Goal: Obtain resource: Obtain resource

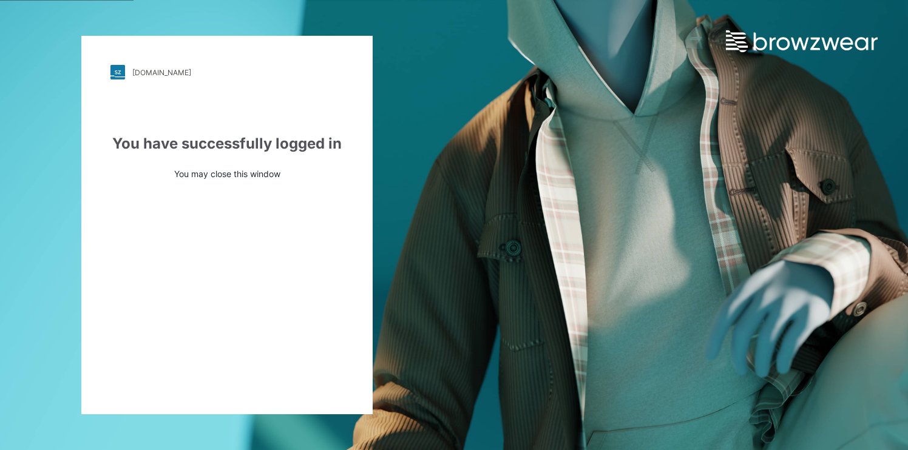
click at [155, 71] on div "[DOMAIN_NAME]" at bounding box center [161, 72] width 59 height 9
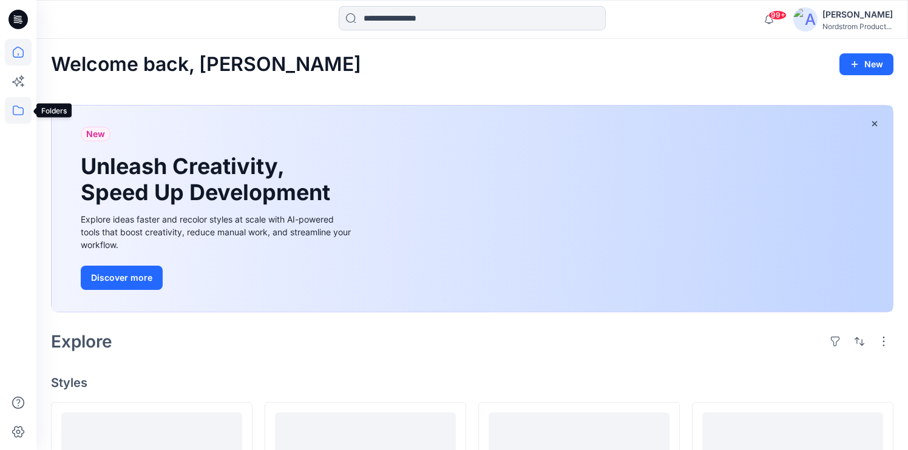
click at [16, 110] on icon at bounding box center [18, 110] width 27 height 27
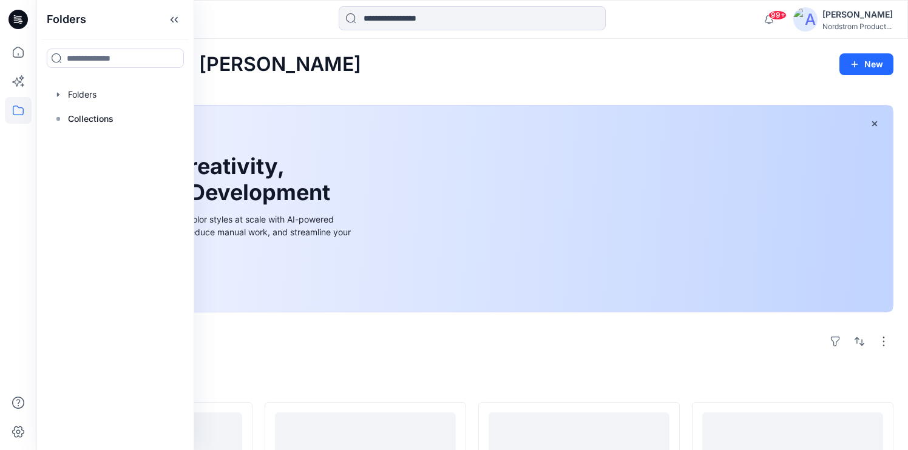
click at [16, 111] on icon at bounding box center [18, 110] width 27 height 27
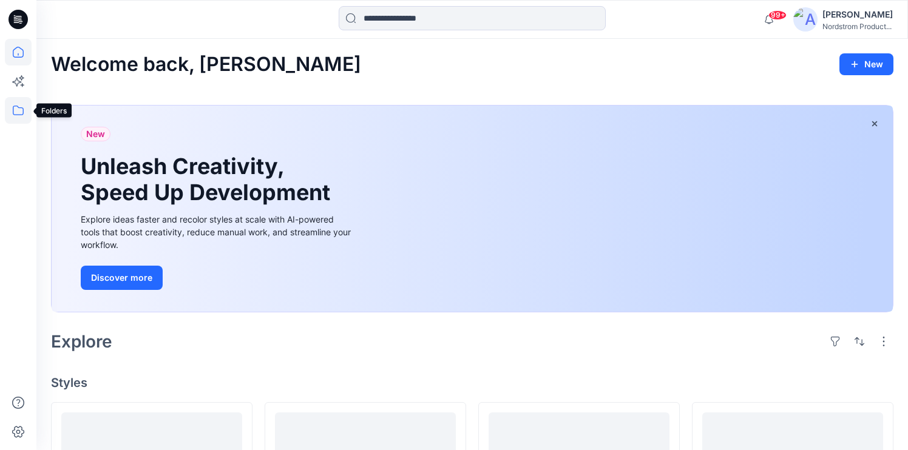
click at [21, 110] on icon at bounding box center [18, 110] width 27 height 27
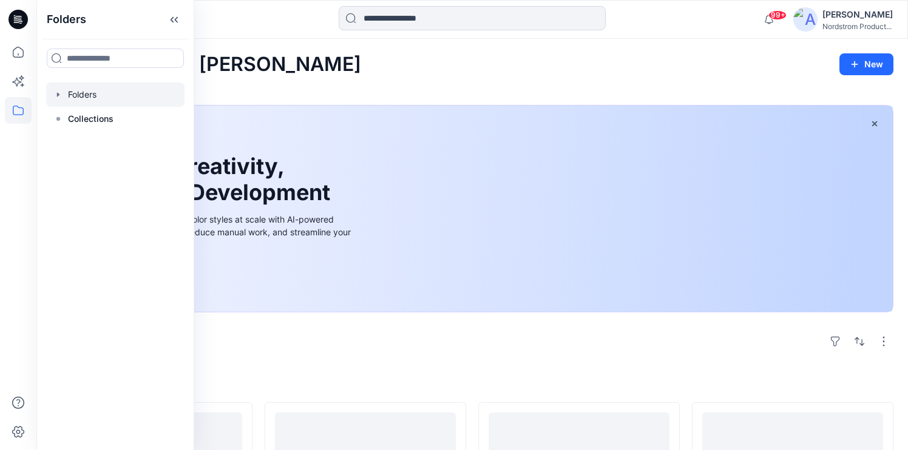
click at [86, 93] on div at bounding box center [115, 95] width 138 height 24
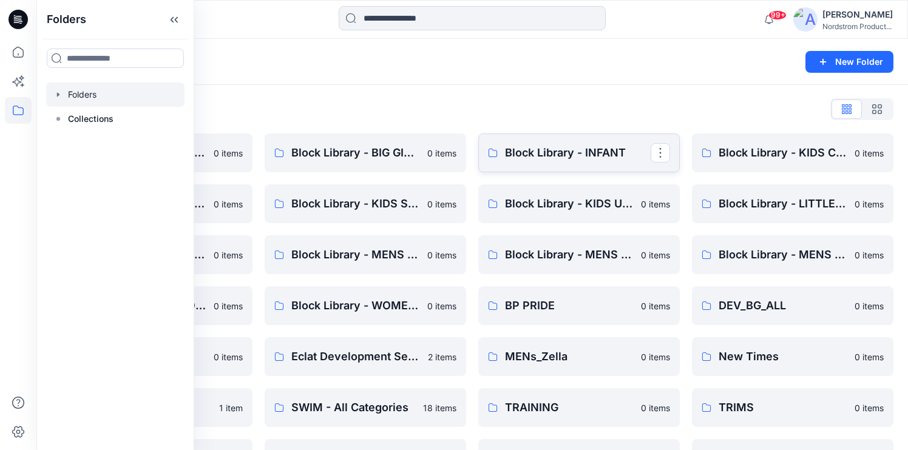
click at [548, 151] on p "Block Library - INFANT" at bounding box center [578, 152] width 146 height 17
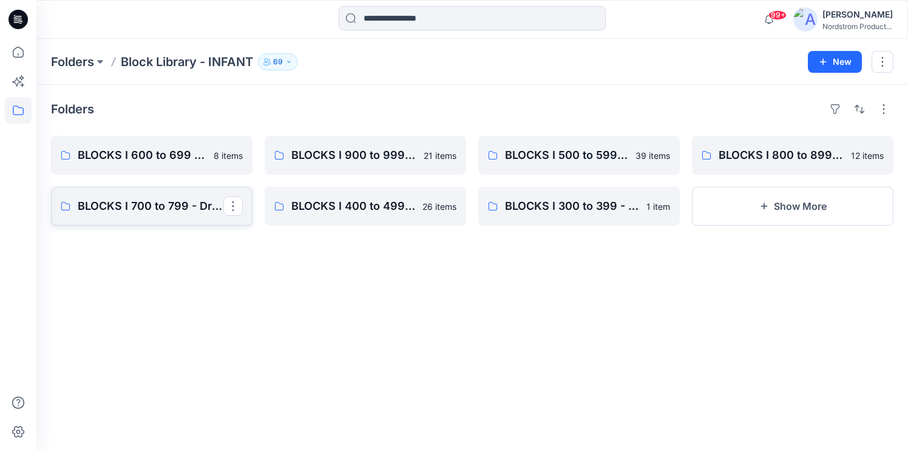
click at [121, 209] on p "BLOCKS I 700 to 799 - Dresses, Camis, Gowns, Chemise" at bounding box center [151, 206] width 146 height 17
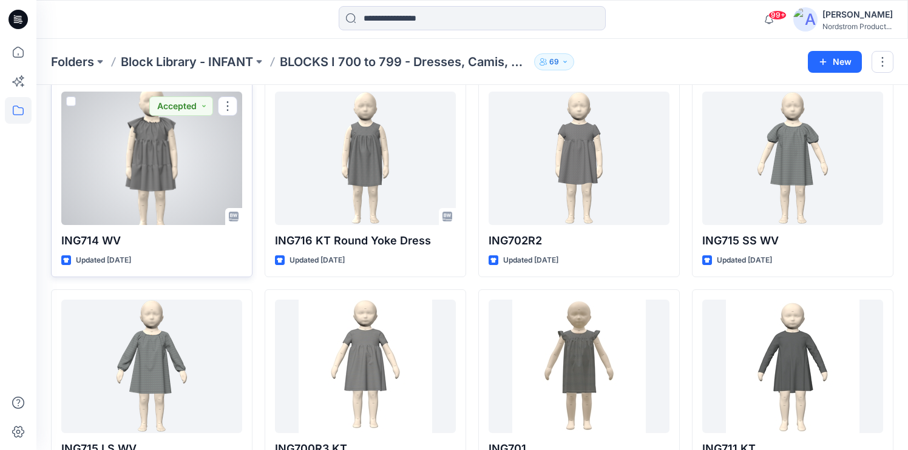
scroll to position [104, 0]
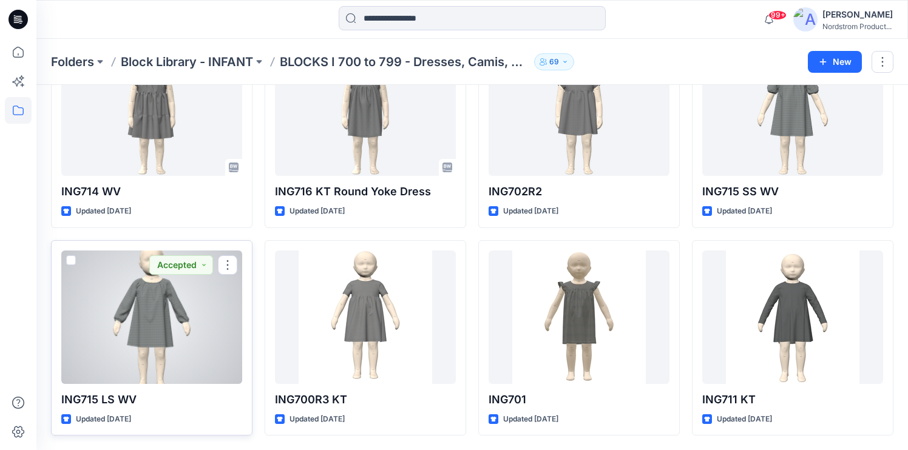
click at [87, 398] on p "ING715 LS WV" at bounding box center [151, 399] width 181 height 17
click at [162, 306] on div at bounding box center [151, 318] width 181 height 134
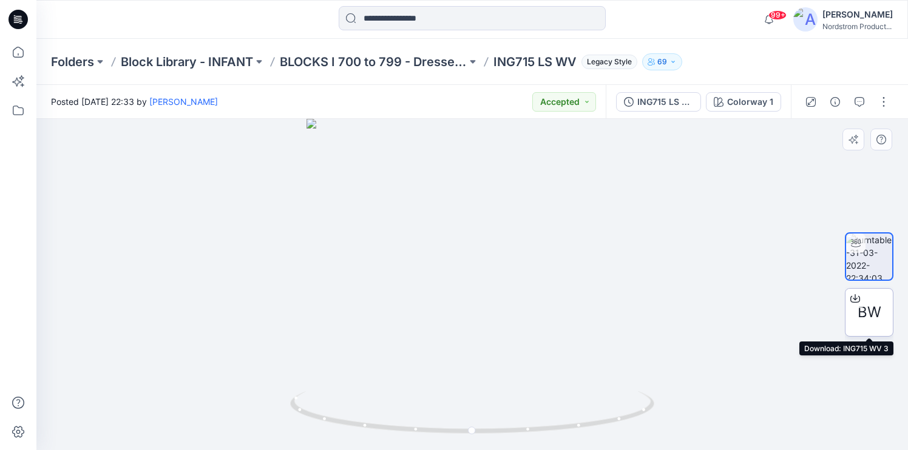
click at [865, 313] on span "BW" at bounding box center [870, 313] width 24 height 22
